Goal: Contribute content: Add original content to the website for others to see

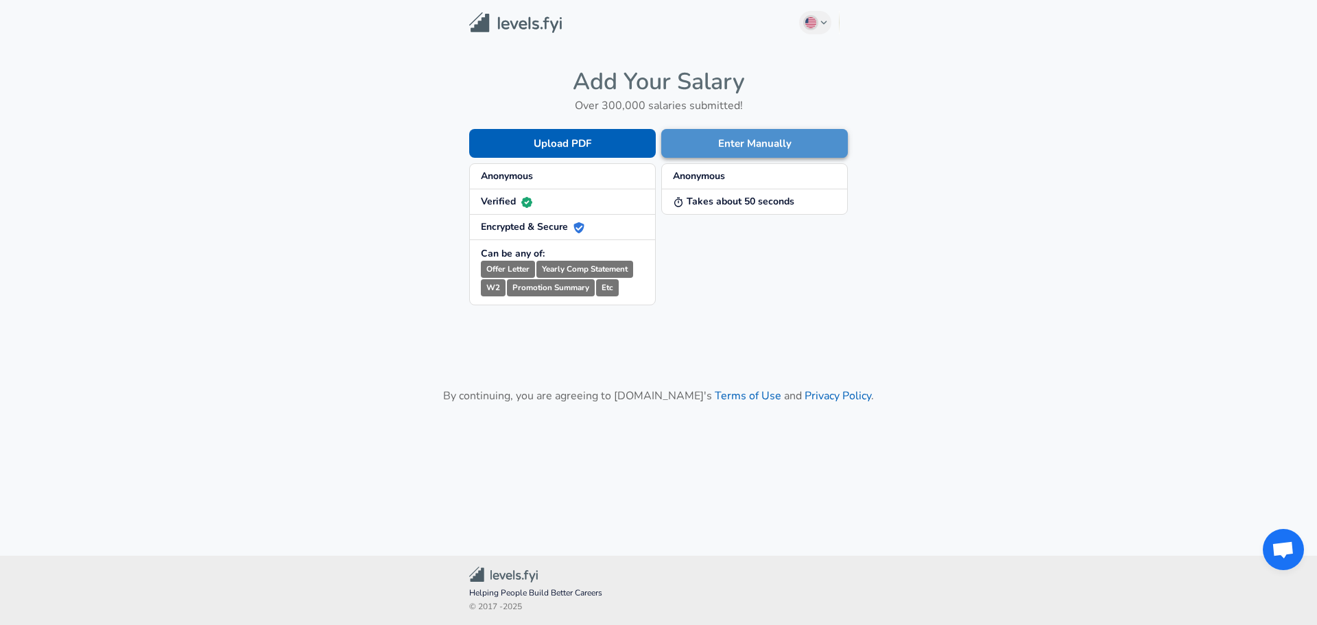
click at [752, 143] on button "Enter Manually" at bounding box center [754, 143] width 187 height 29
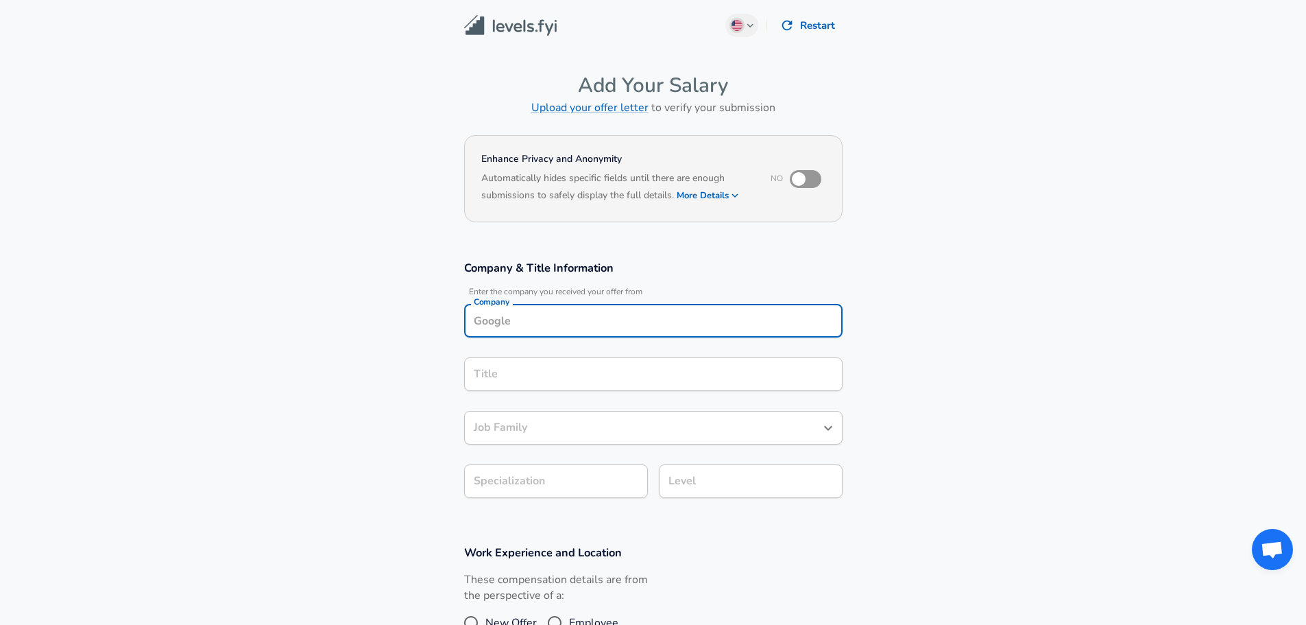
scroll to position [14, 0]
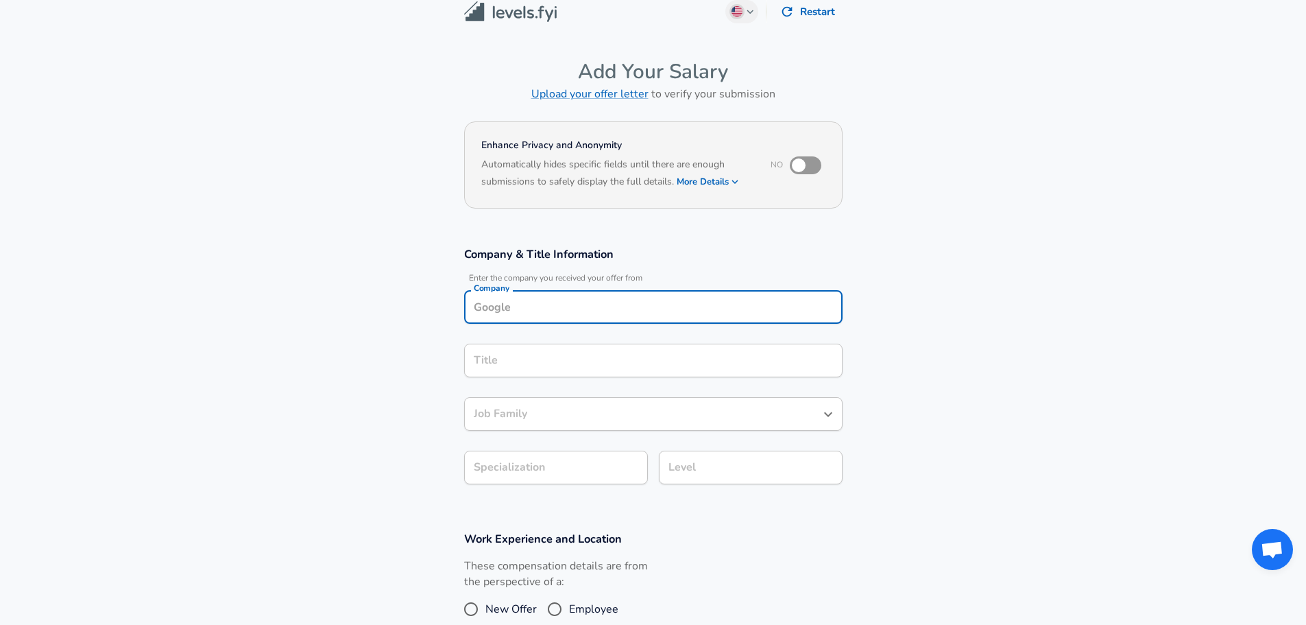
click at [612, 314] on input "Company" at bounding box center [653, 306] width 366 height 21
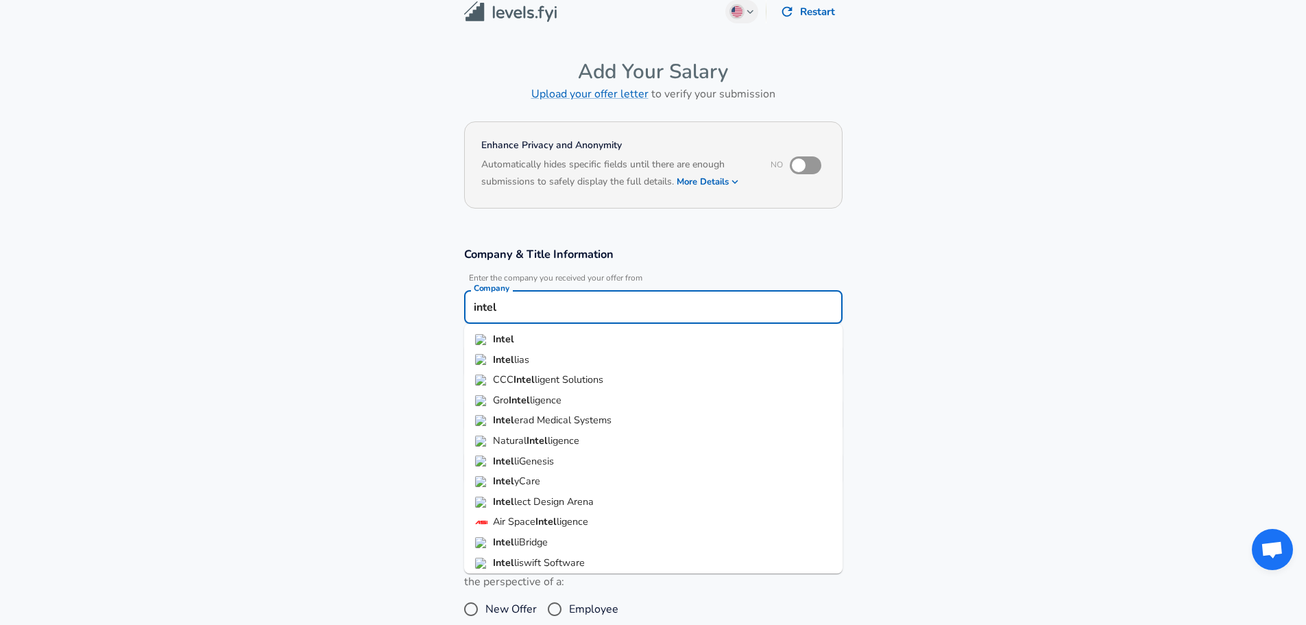
click at [563, 336] on li "Intel" at bounding box center [653, 339] width 379 height 21
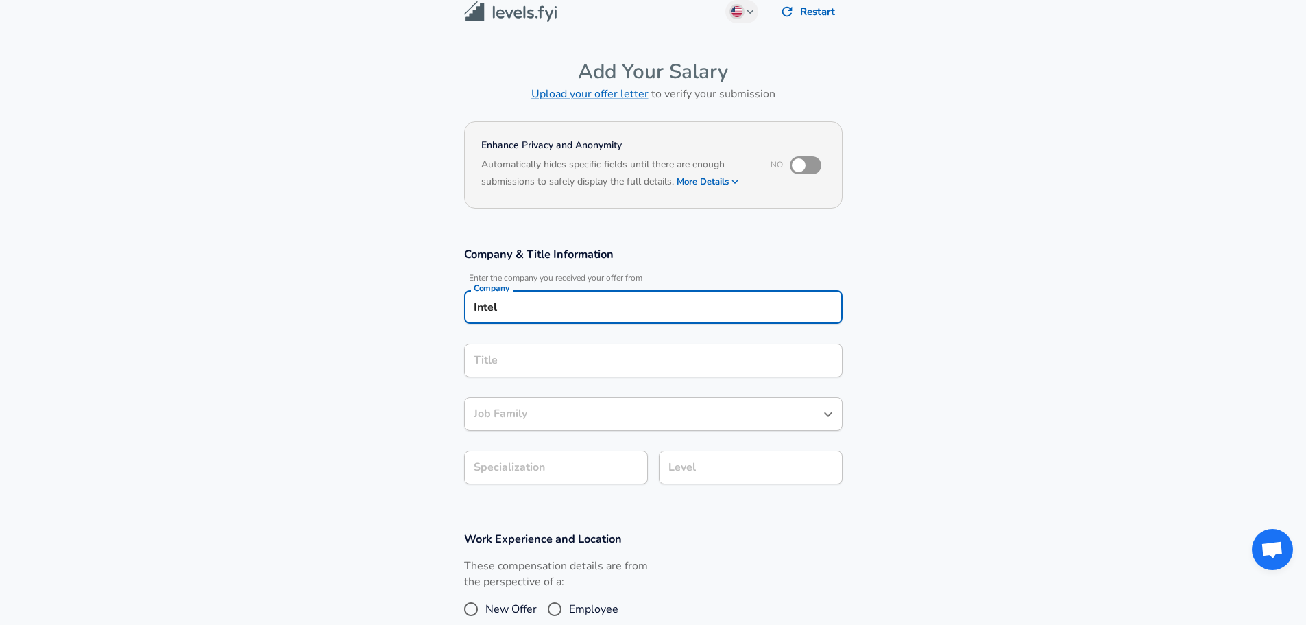
type input "Intel"
click at [529, 367] on input "Title" at bounding box center [653, 360] width 366 height 21
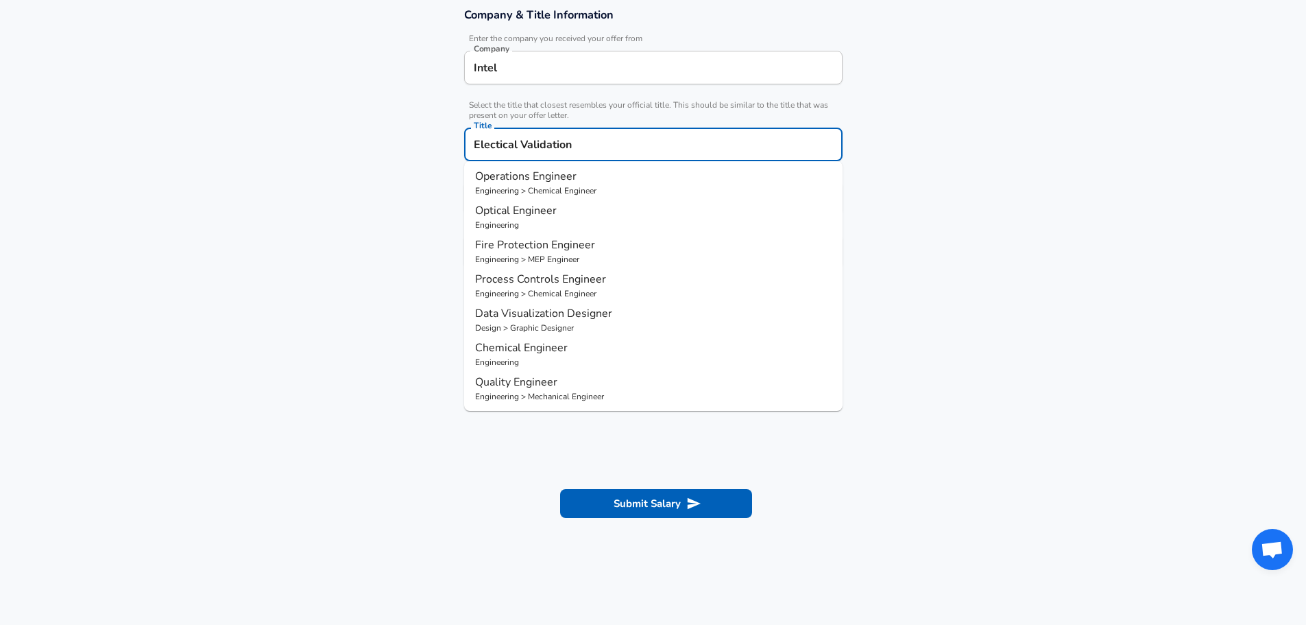
scroll to position [0, 0]
click at [555, 189] on p "Engineering" at bounding box center [653, 192] width 357 height 12
type input "Electrical Engineer"
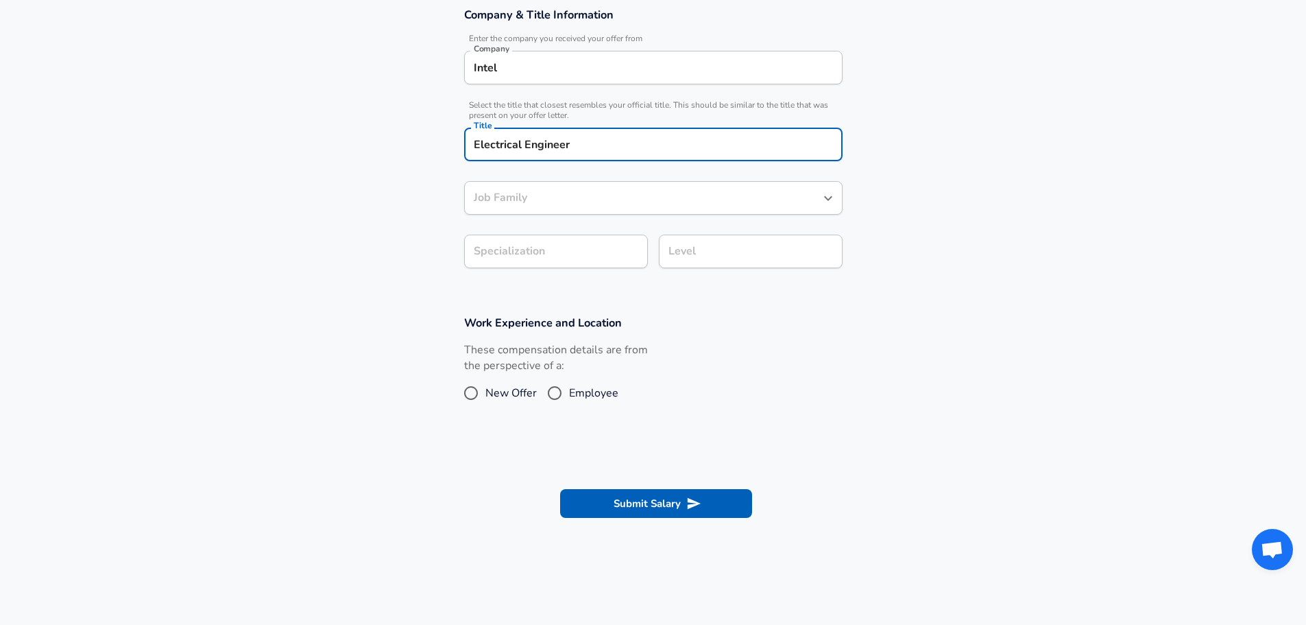
type input "Electrical Engineer"
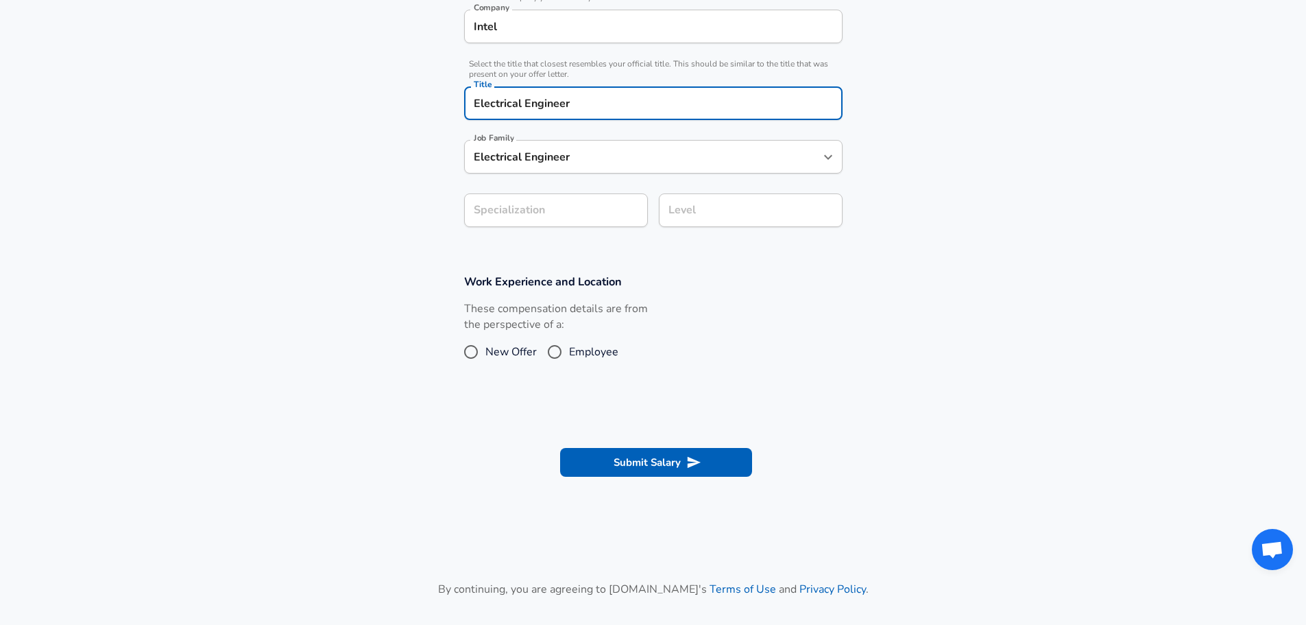
click at [558, 261] on form "Enhance Privacy and Anonymity No Automatically hides specific fields until ther…" at bounding box center [653, 168] width 1306 height 662
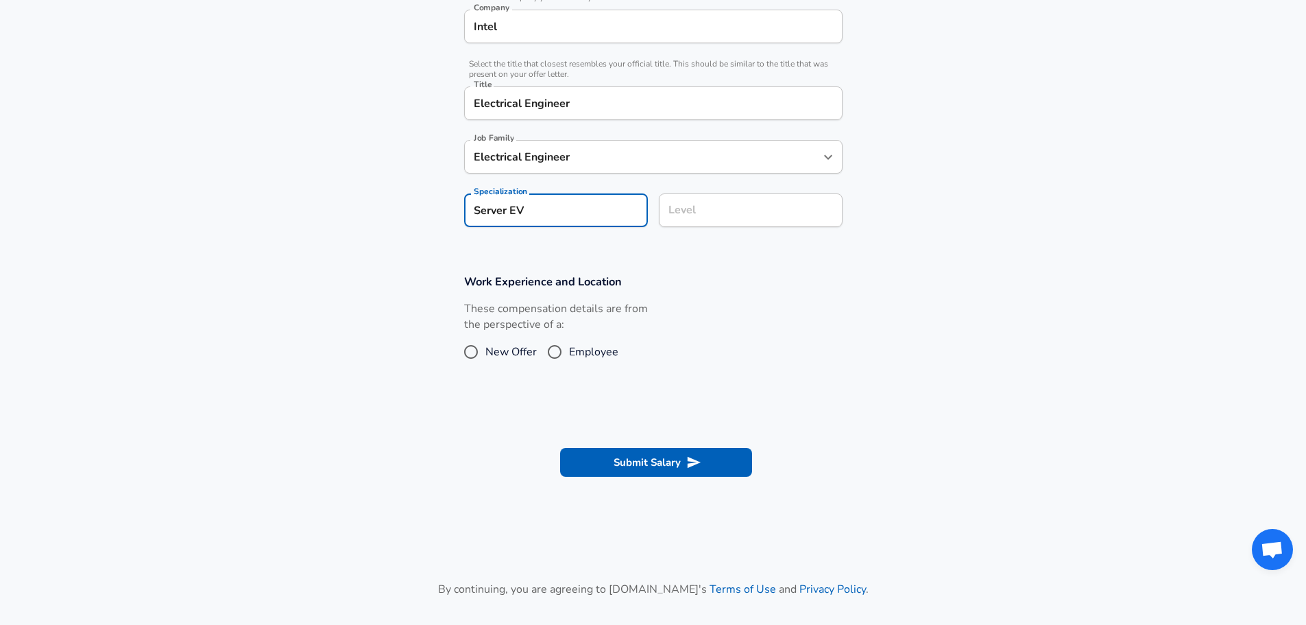
type input "Server EV"
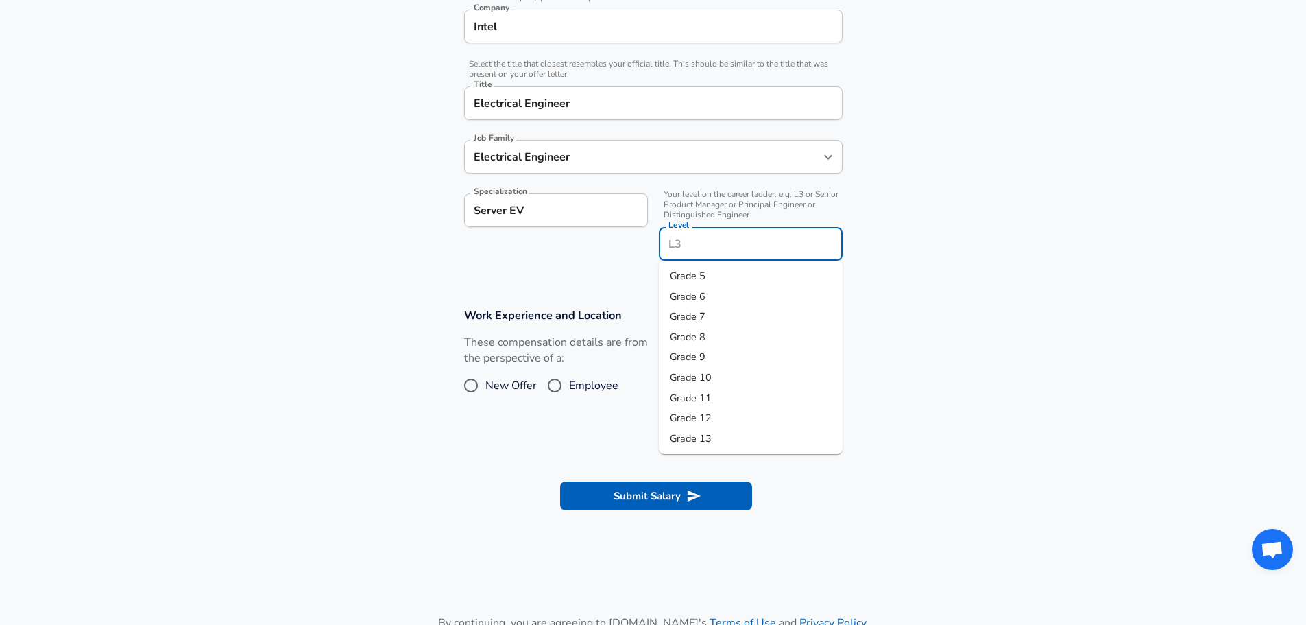
scroll to position [322, 0]
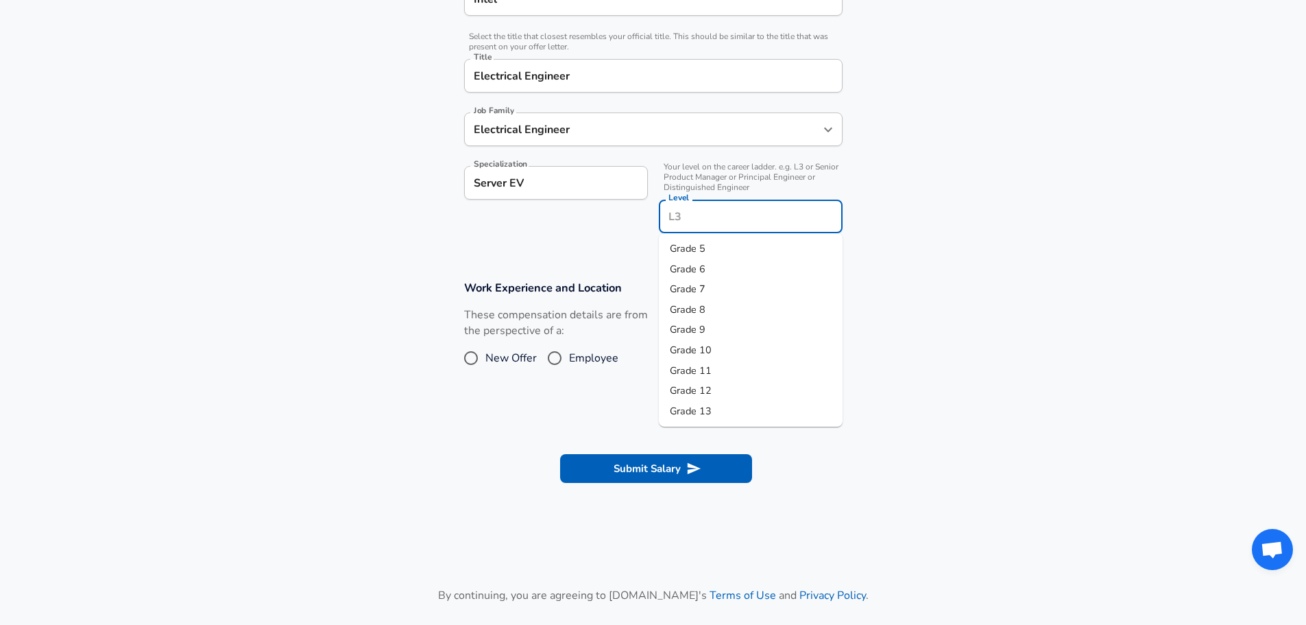
click at [713, 206] on input "Level" at bounding box center [750, 216] width 171 height 21
click at [699, 269] on span "Grade 6" at bounding box center [688, 269] width 36 height 14
type input "Grade 6"
click at [573, 357] on span "Employee" at bounding box center [593, 358] width 49 height 16
click at [569, 357] on input "Employee" at bounding box center [554, 358] width 29 height 22
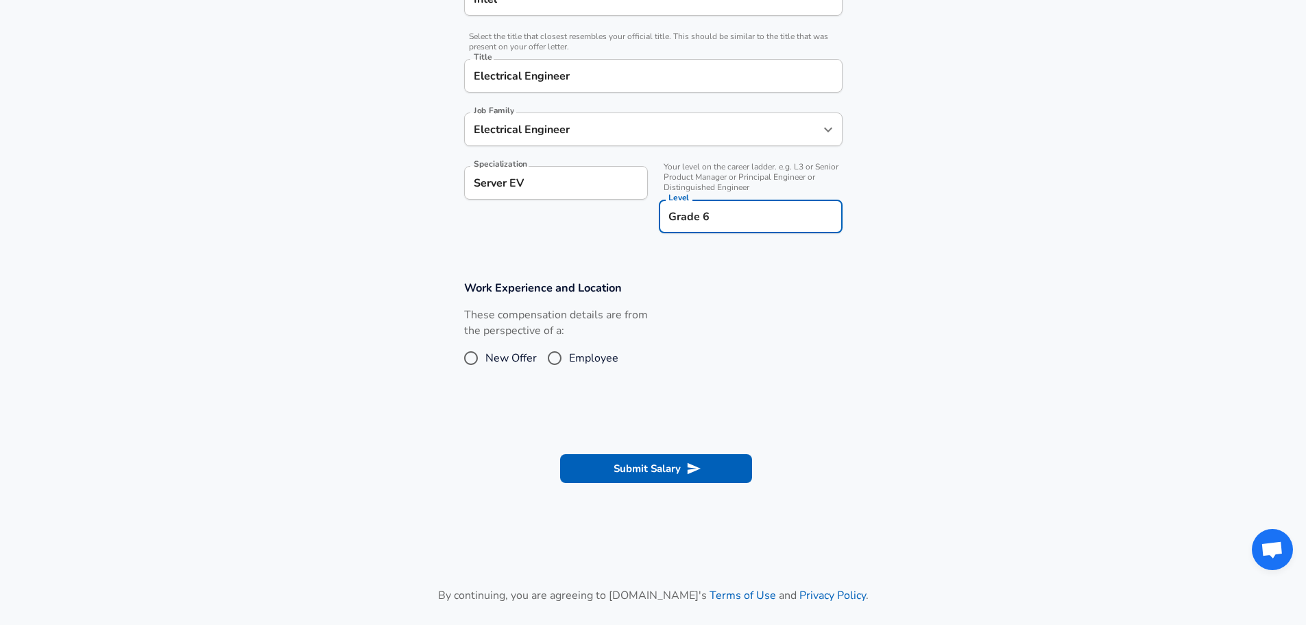
radio input "true"
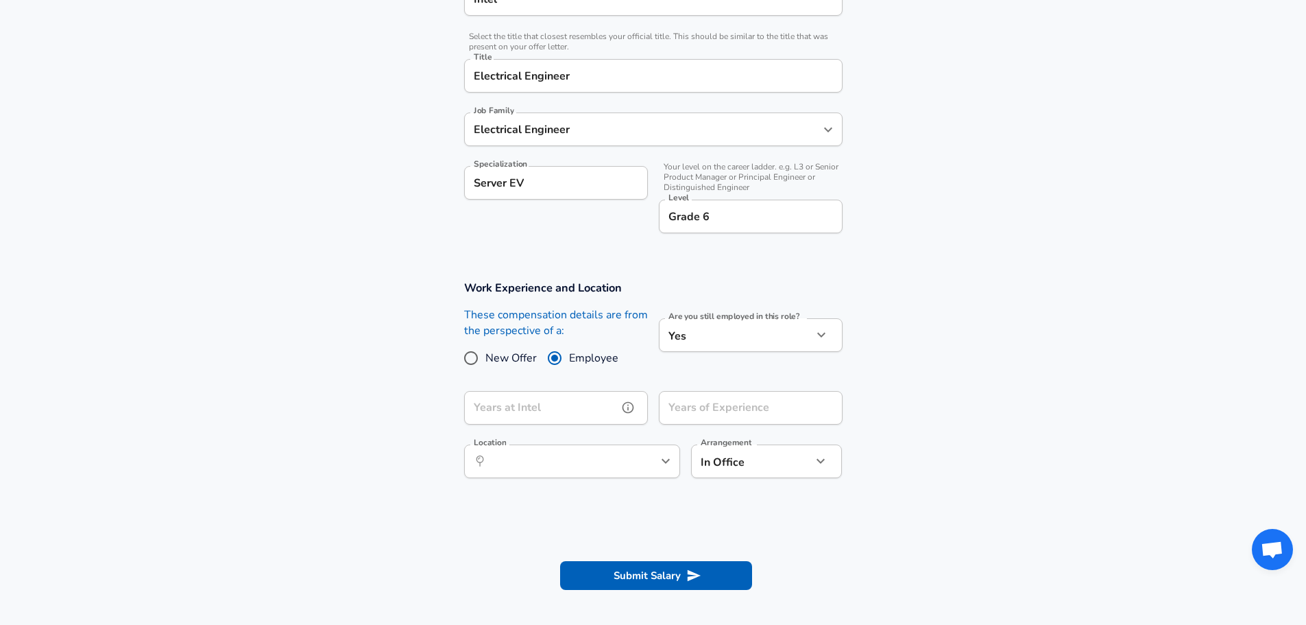
click at [588, 414] on input "Years at Intel" at bounding box center [541, 408] width 154 height 34
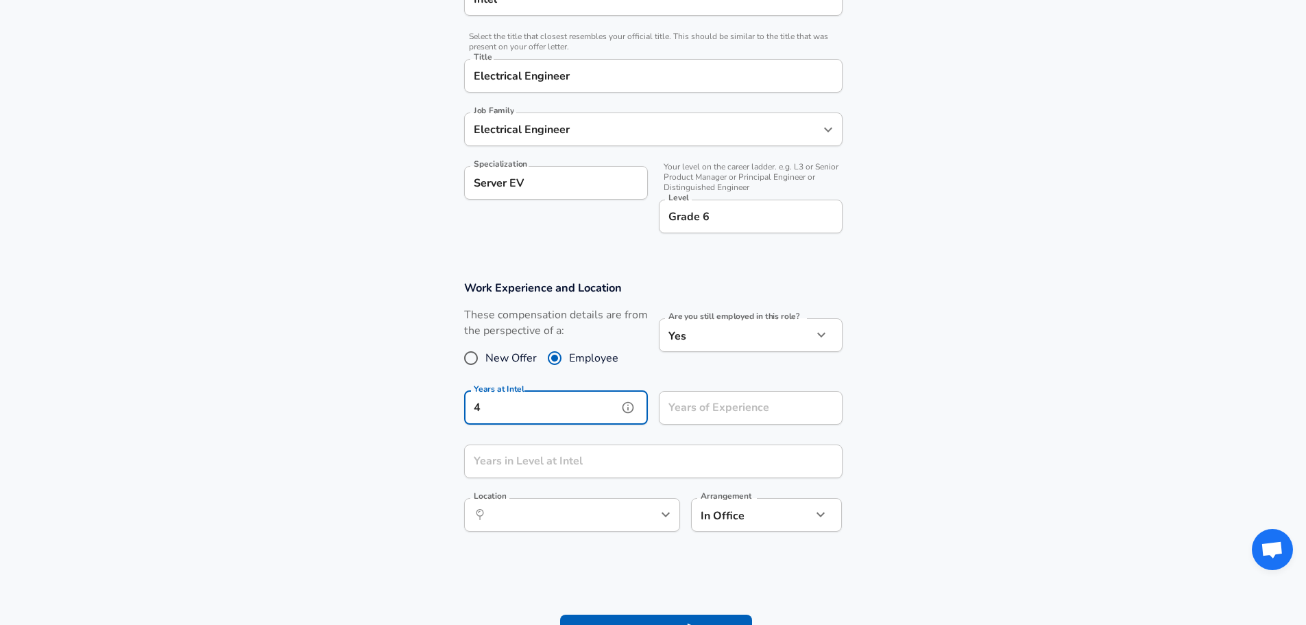
type input "4"
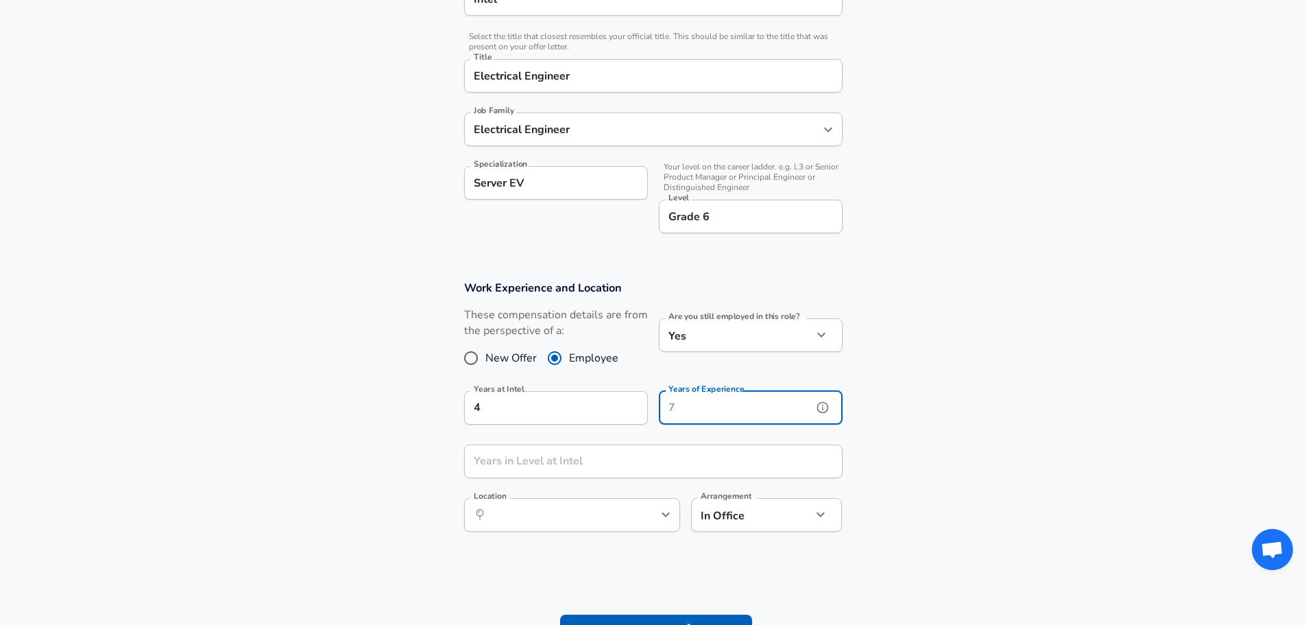
click at [681, 409] on input "Years of Experience" at bounding box center [736, 408] width 154 height 34
type input "10"
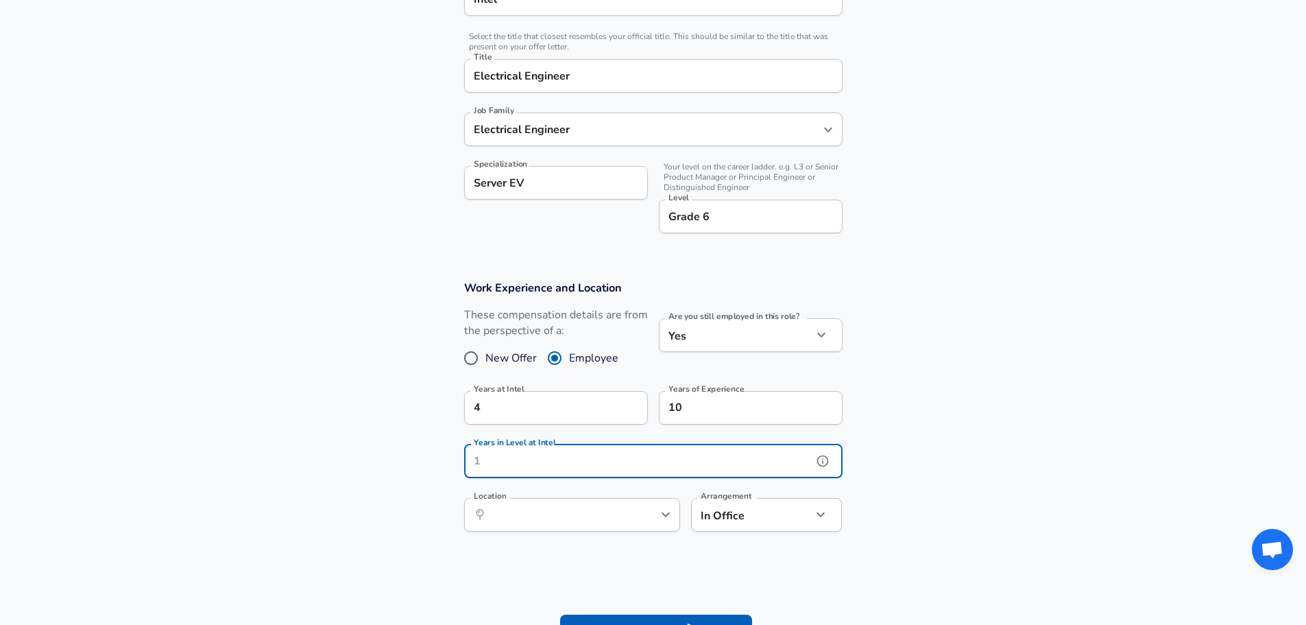
click at [611, 462] on input "Years in Level at Intel" at bounding box center [638, 461] width 348 height 34
click at [630, 528] on div "​ Location" at bounding box center [572, 515] width 216 height 34
type input "4"
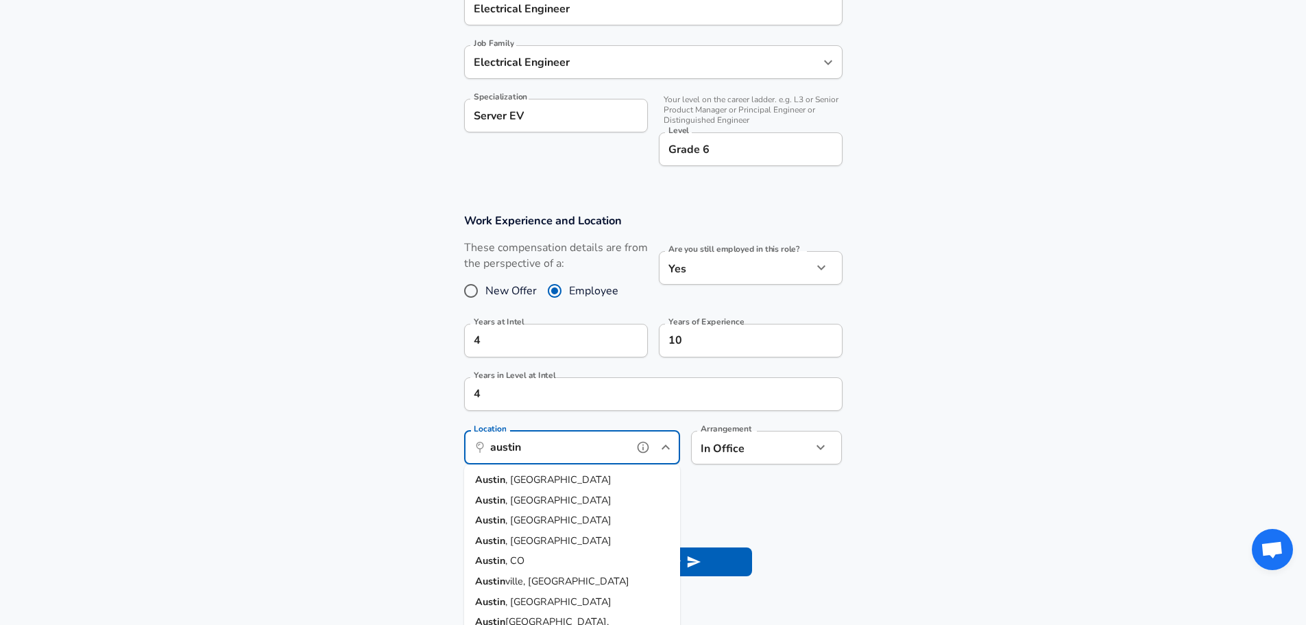
scroll to position [390, 0]
click at [523, 475] on li "[GEOGRAPHIC_DATA] , [GEOGRAPHIC_DATA]" at bounding box center [572, 479] width 216 height 21
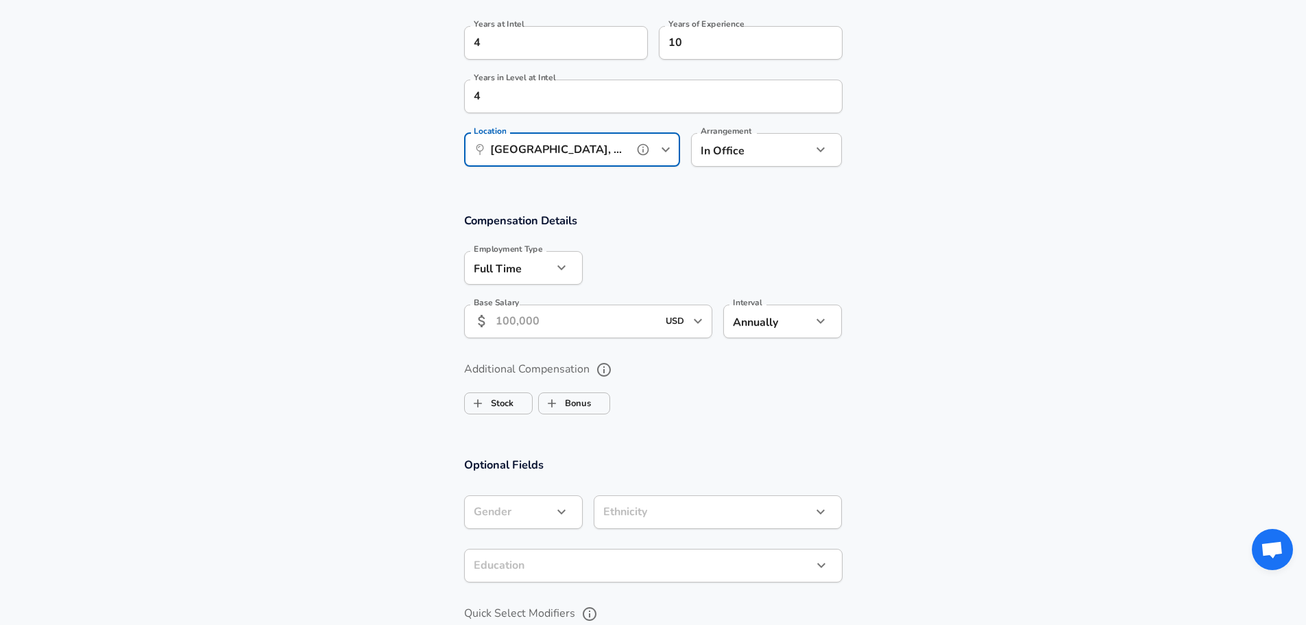
scroll to position [687, 0]
type input "[GEOGRAPHIC_DATA], [GEOGRAPHIC_DATA]"
click at [549, 335] on input "Base Salary" at bounding box center [577, 321] width 163 height 34
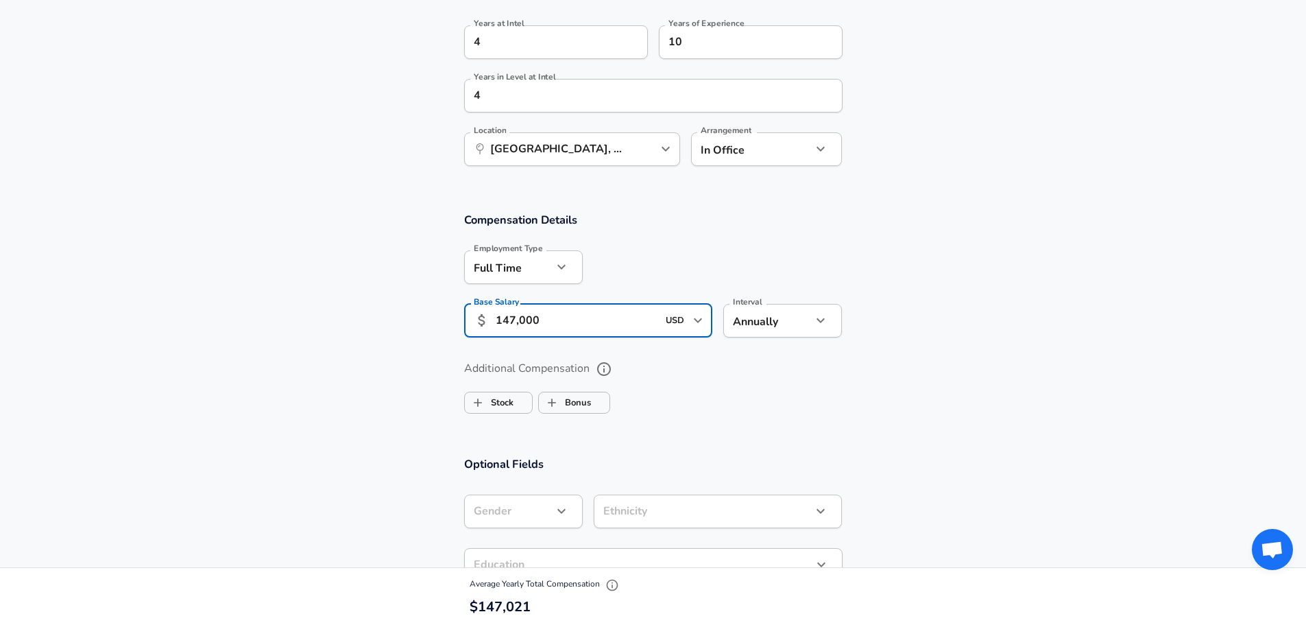
type input "147,000"
click at [689, 356] on div "Additional Compensation Stock Bonus" at bounding box center [653, 382] width 411 height 73
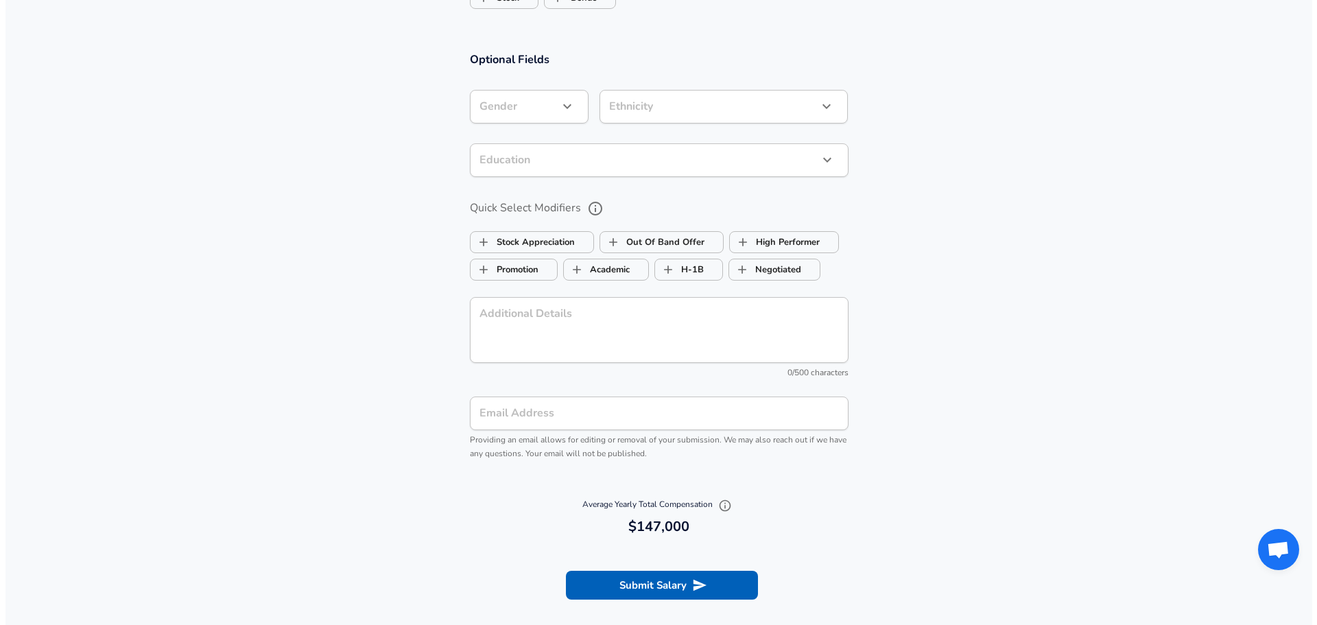
scroll to position [1092, 0]
click at [693, 592] on button "Submit Salary" at bounding box center [656, 584] width 192 height 29
